Goal: Task Accomplishment & Management: Manage account settings

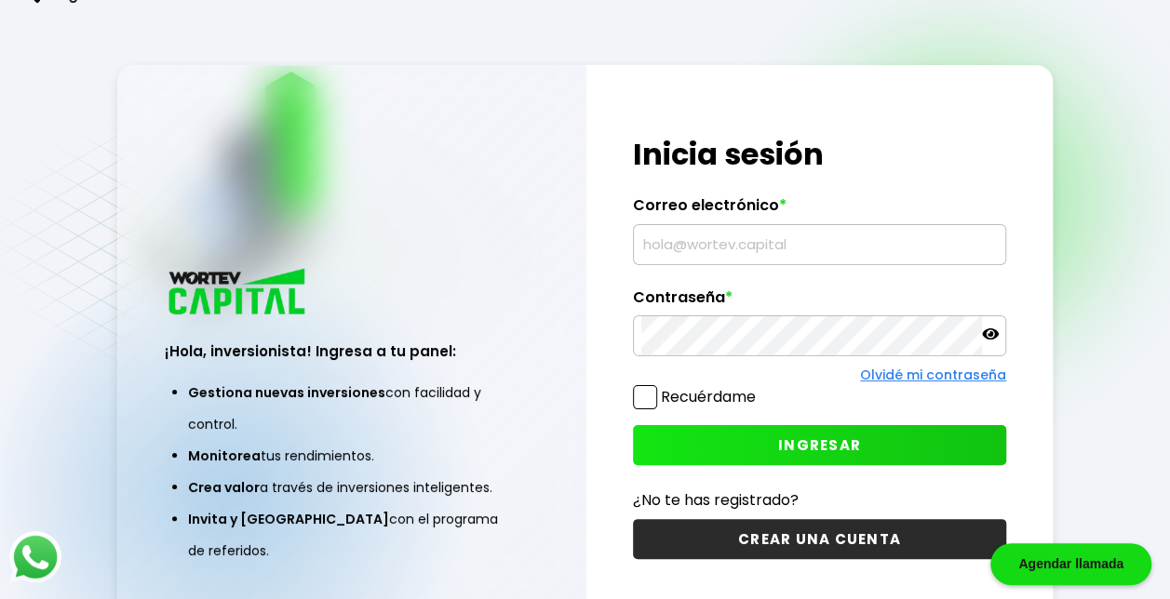
click at [775, 240] on input "text" at bounding box center [819, 244] width 356 height 39
type input "[EMAIL_ADDRESS][PERSON_NAME][DOMAIN_NAME]"
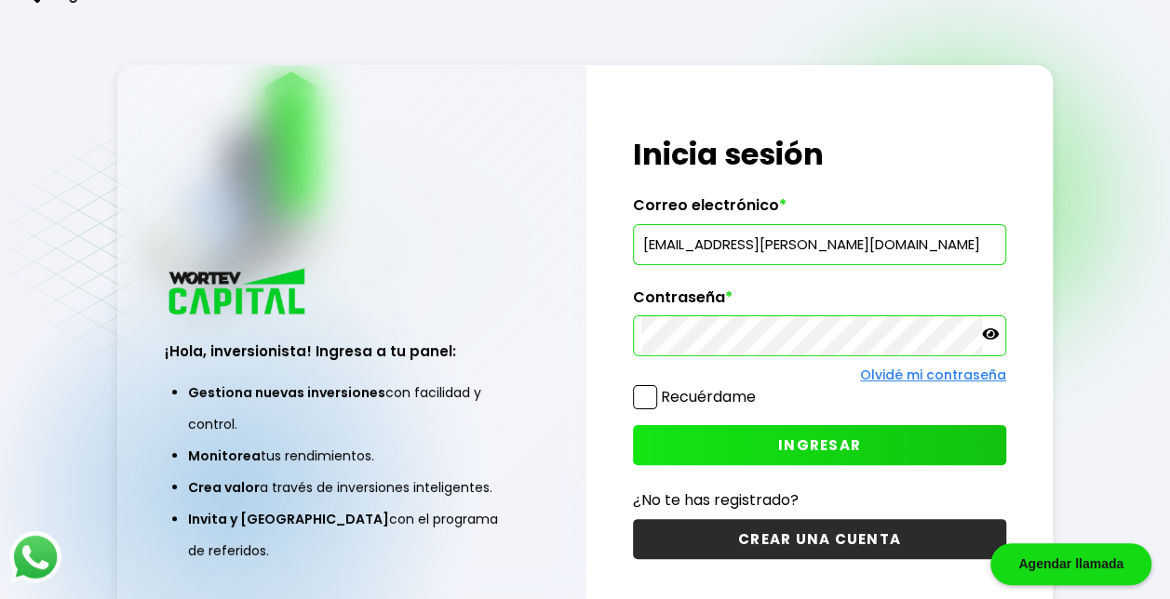
click at [802, 436] on span "INGRESAR" at bounding box center [819, 446] width 83 height 20
